Goal: Task Accomplishment & Management: Use online tool/utility

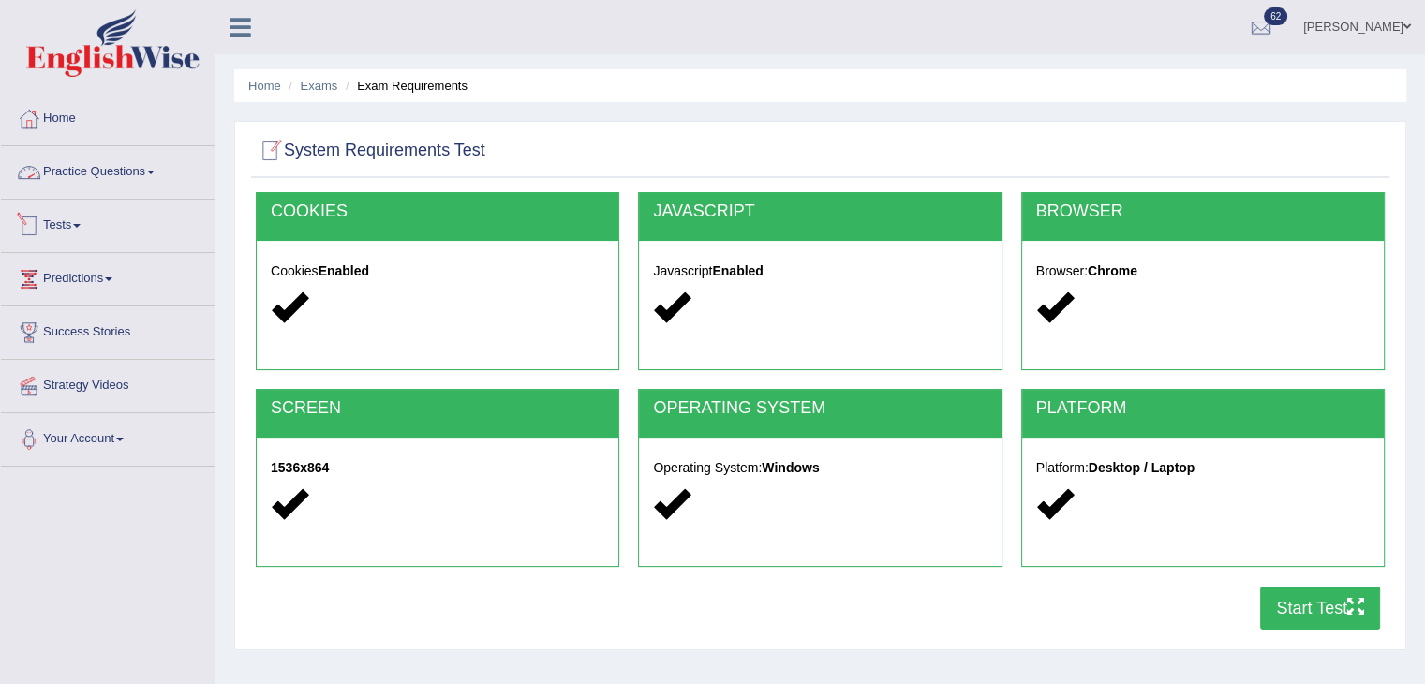
click at [64, 219] on link "Tests" at bounding box center [108, 223] width 214 height 47
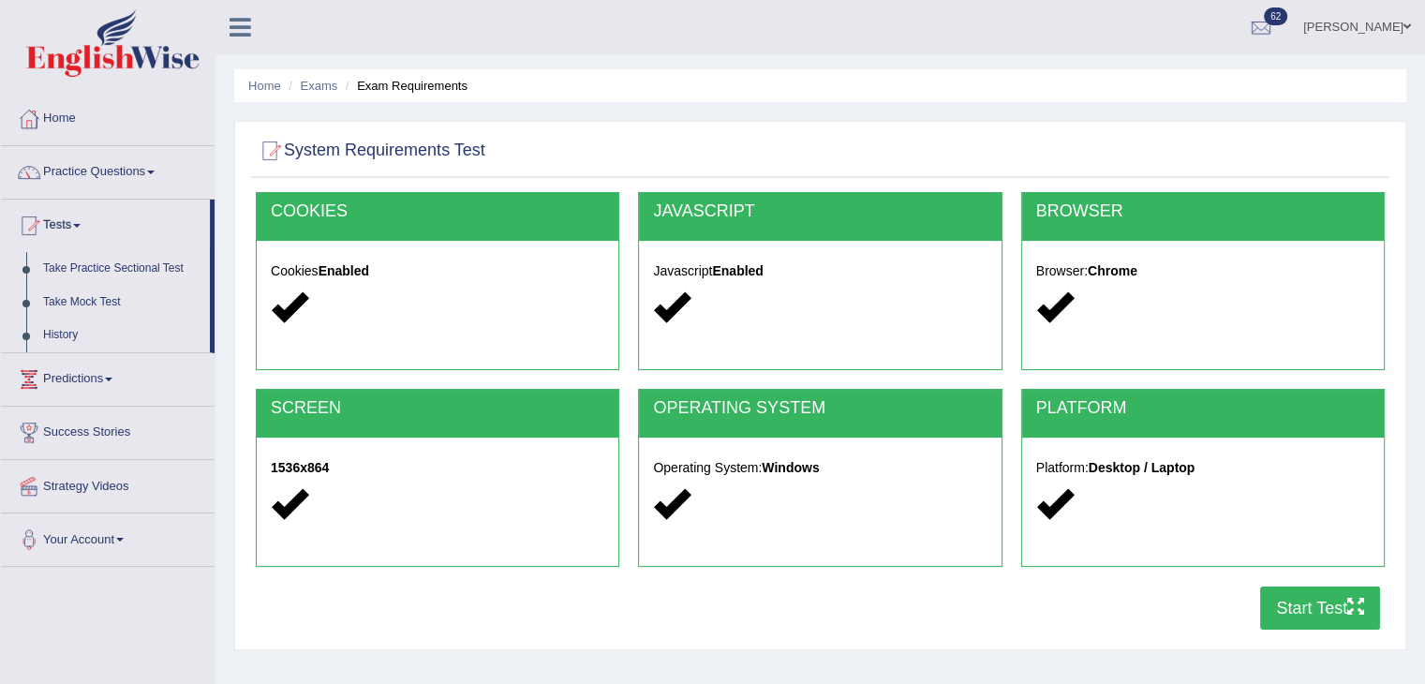
click at [119, 271] on link "Take Practice Sectional Test" at bounding box center [122, 269] width 175 height 34
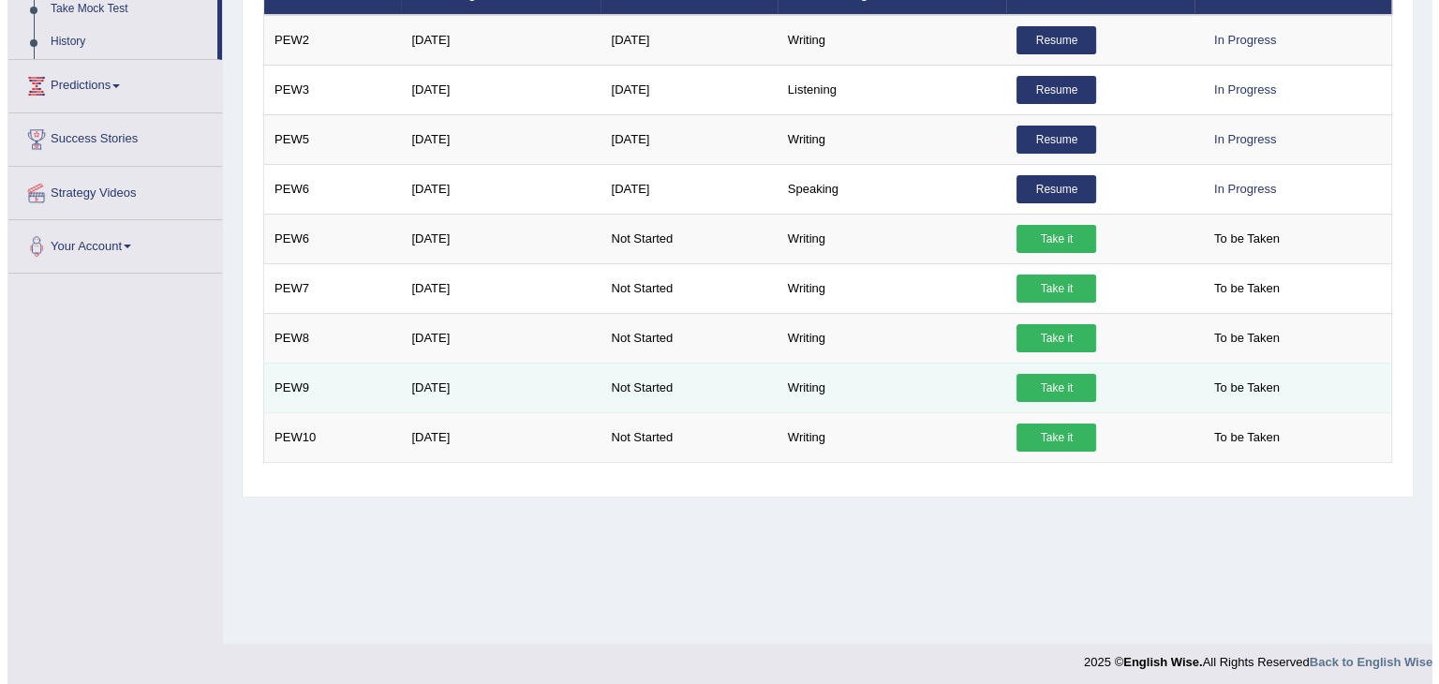
scroll to position [300, 0]
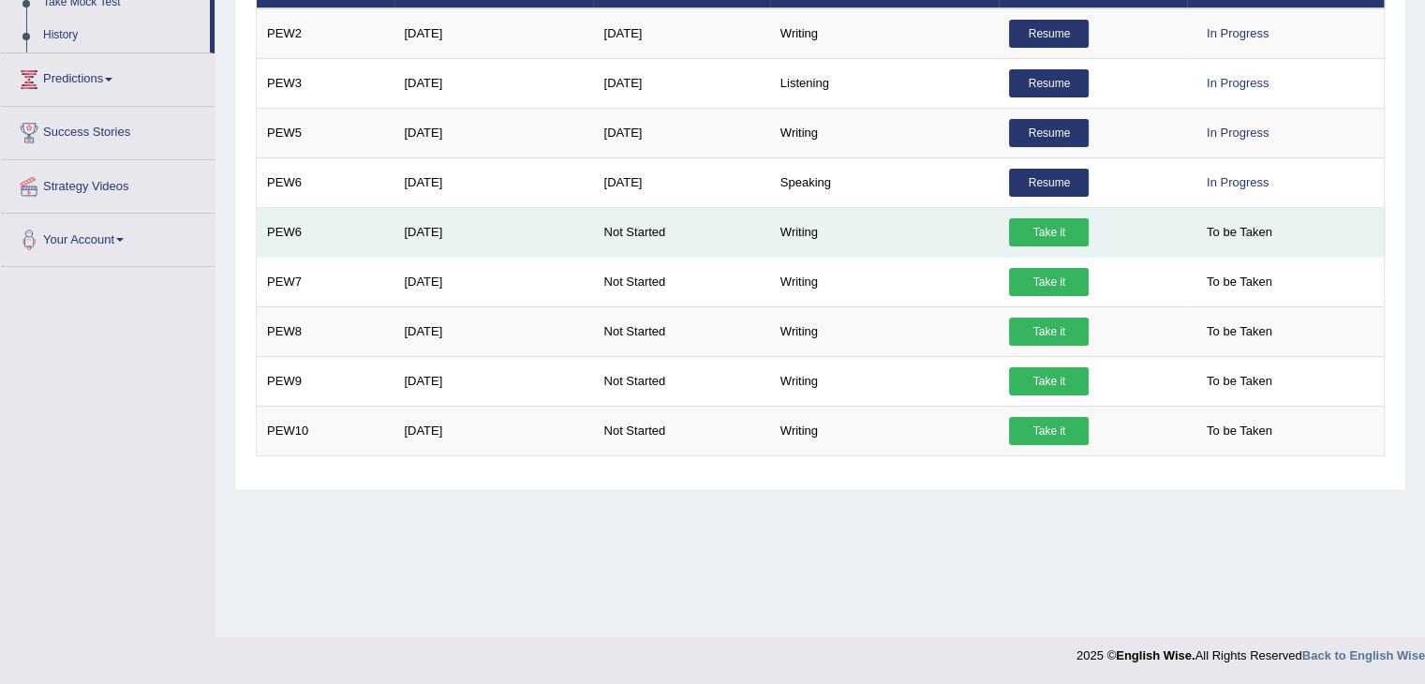
click at [1076, 218] on link "Take it" at bounding box center [1049, 232] width 80 height 28
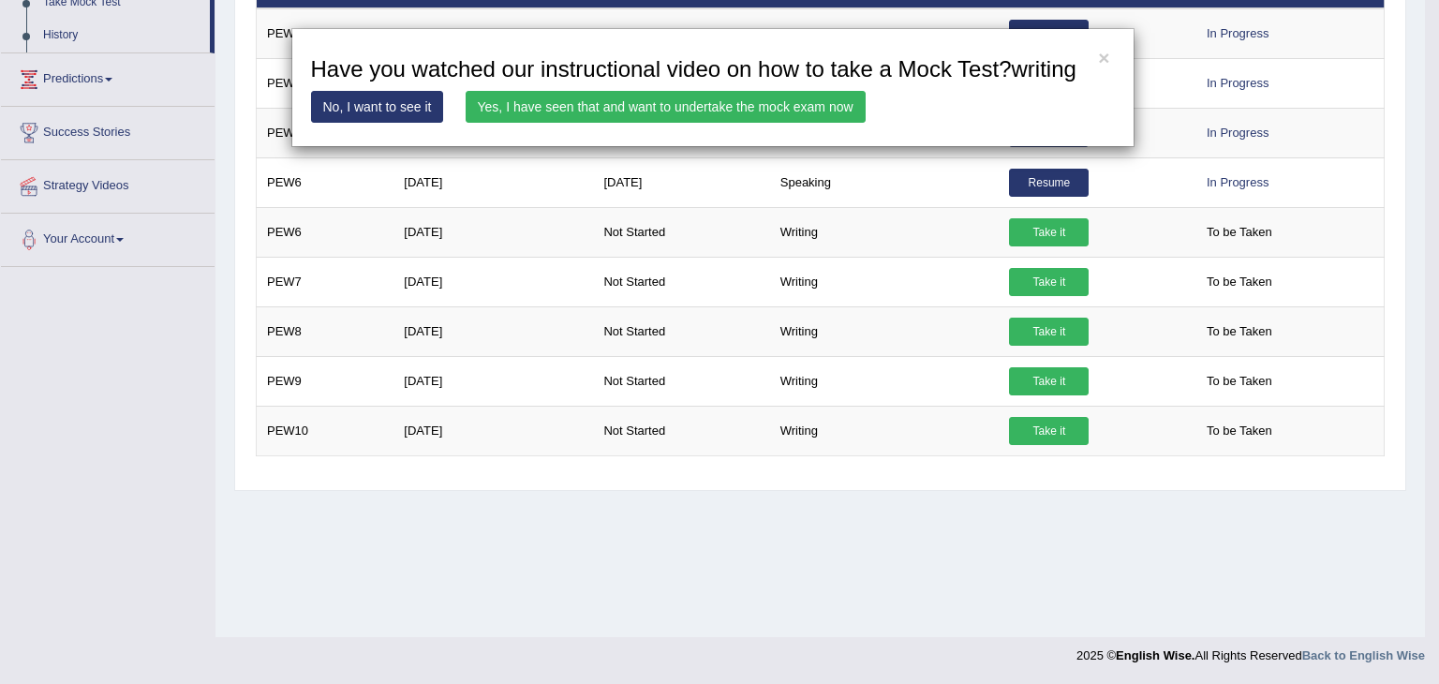
click at [723, 105] on link "Yes, I have seen that and want to undertake the mock exam now" at bounding box center [666, 107] width 400 height 32
